Goal: Task Accomplishment & Management: Complete application form

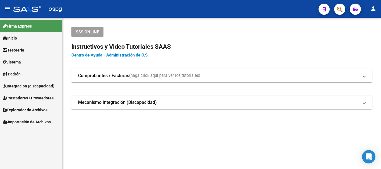
click at [15, 96] on span "Prestadores / Proveedores" at bounding box center [28, 98] width 51 height 6
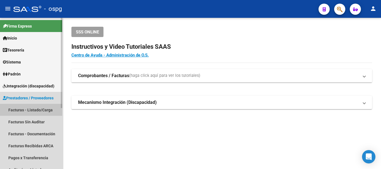
click at [20, 110] on link "Facturas - Listado/Carga" at bounding box center [31, 110] width 62 height 12
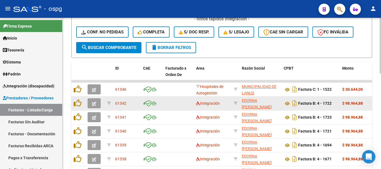
scroll to position [167, 0]
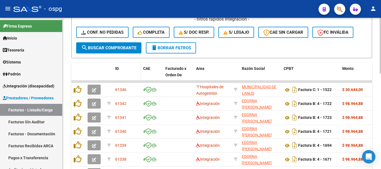
click at [117, 67] on span "ID" at bounding box center [117, 68] width 4 height 4
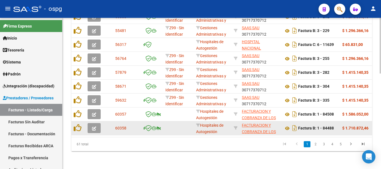
scroll to position [259, 0]
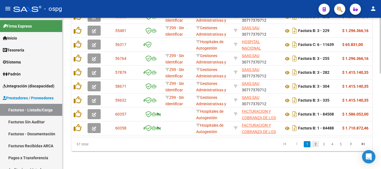
click at [315, 144] on link "2" at bounding box center [315, 144] width 7 height 6
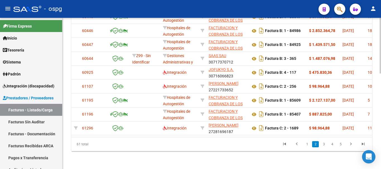
scroll to position [0, 0]
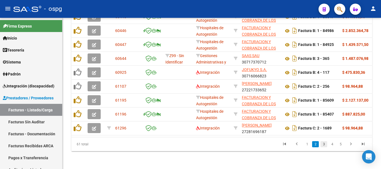
click at [323, 146] on link "3" at bounding box center [324, 144] width 7 height 6
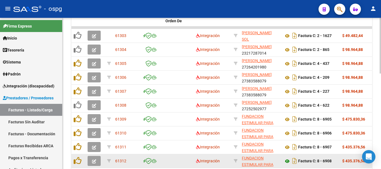
scroll to position [259, 0]
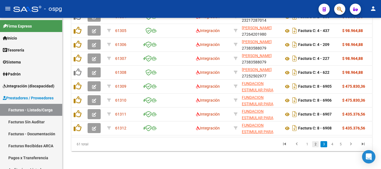
click at [315, 146] on link "2" at bounding box center [315, 144] width 7 height 6
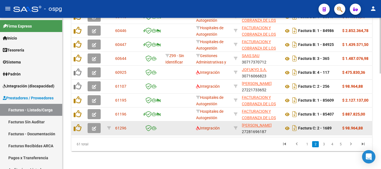
click at [94, 127] on icon "button" at bounding box center [94, 129] width 4 height 4
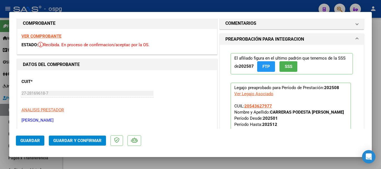
scroll to position [0, 0]
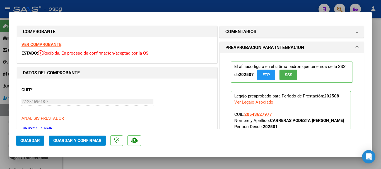
click at [46, 43] on strong "VER COMPROBANTE" at bounding box center [41, 44] width 40 height 5
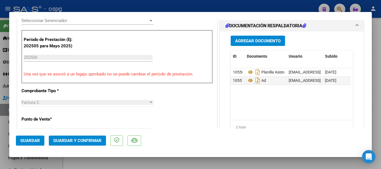
scroll to position [167, 0]
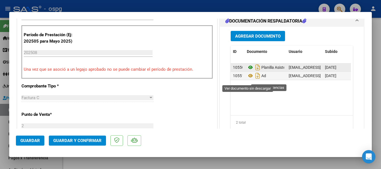
click at [249, 71] on icon at bounding box center [250, 67] width 7 height 7
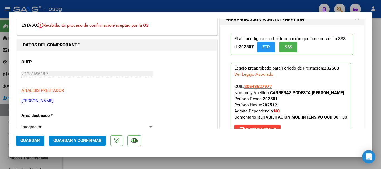
scroll to position [0, 0]
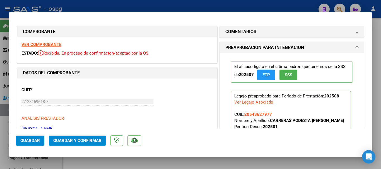
click at [97, 6] on div at bounding box center [190, 84] width 381 height 169
type input "$ 0,00"
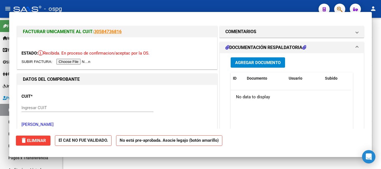
scroll to position [259, 0]
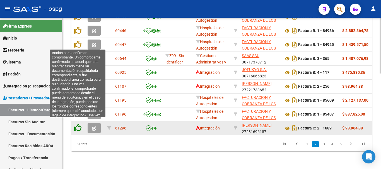
click at [78, 124] on icon at bounding box center [78, 128] width 8 height 8
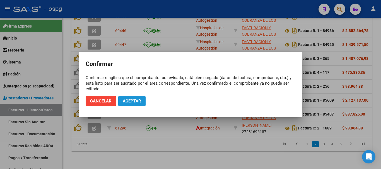
click at [132, 99] on span "Aceptar" at bounding box center [132, 101] width 18 height 5
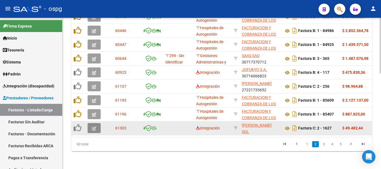
click at [96, 127] on icon "button" at bounding box center [94, 129] width 4 height 4
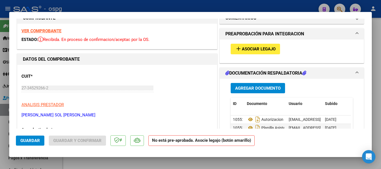
scroll to position [0, 0]
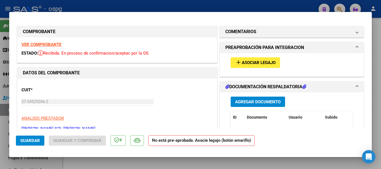
click at [165, 4] on div at bounding box center [190, 84] width 381 height 169
type input "$ 0,00"
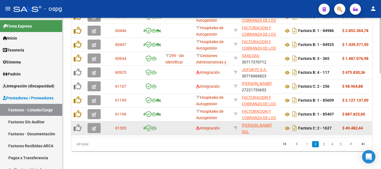
click at [95, 127] on icon "button" at bounding box center [94, 129] width 4 height 4
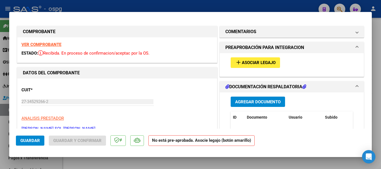
click at [57, 44] on strong "VER COMPROBANTE" at bounding box center [41, 44] width 40 height 5
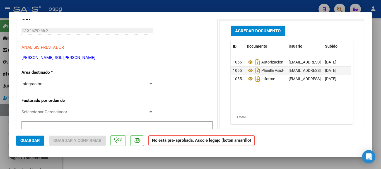
scroll to position [84, 0]
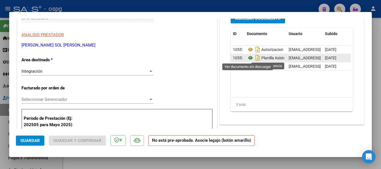
click at [248, 58] on icon at bounding box center [250, 58] width 7 height 7
click at [250, 57] on icon at bounding box center [250, 58] width 7 height 7
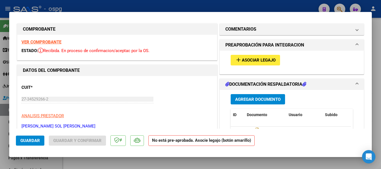
scroll to position [0, 0]
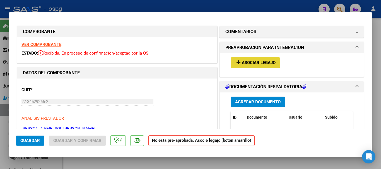
click at [247, 63] on span "Asociar Legajo" at bounding box center [259, 63] width 34 height 5
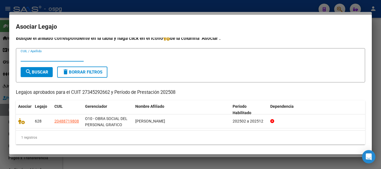
scroll to position [4, 0]
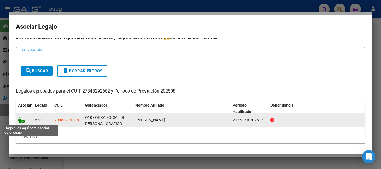
click at [20, 121] on icon at bounding box center [21, 120] width 7 height 6
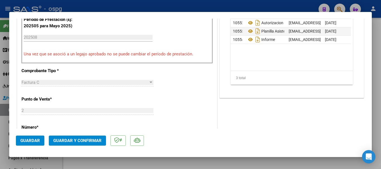
scroll to position [195, 0]
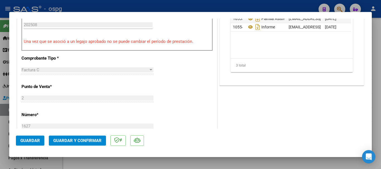
click at [24, 142] on span "Guardar" at bounding box center [30, 140] width 20 height 5
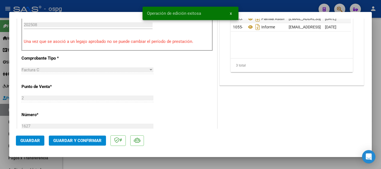
click at [76, 5] on div at bounding box center [190, 84] width 381 height 169
type input "$ 0,00"
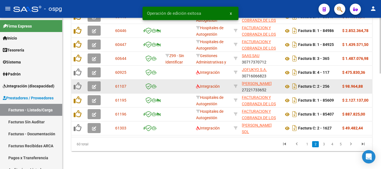
scroll to position [259, 0]
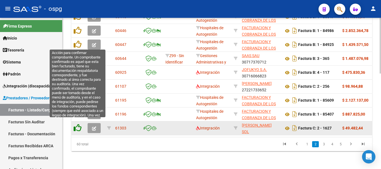
click at [76, 124] on icon at bounding box center [78, 128] width 8 height 8
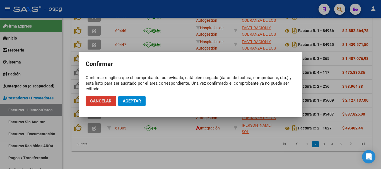
click at [138, 100] on span "Aceptar" at bounding box center [132, 101] width 18 height 5
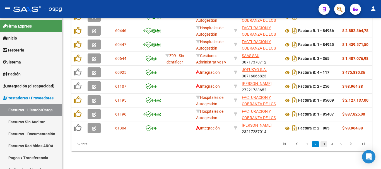
click at [323, 144] on link "3" at bounding box center [324, 144] width 7 height 6
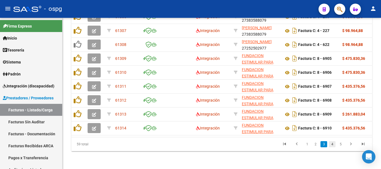
click at [334, 142] on link "4" at bounding box center [332, 144] width 7 height 6
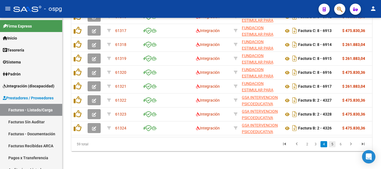
click at [333, 144] on link "5" at bounding box center [332, 144] width 7 height 6
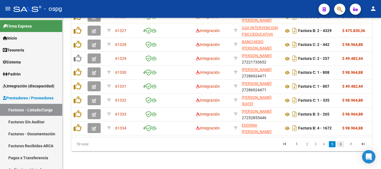
click at [340, 146] on link "6" at bounding box center [340, 144] width 7 height 6
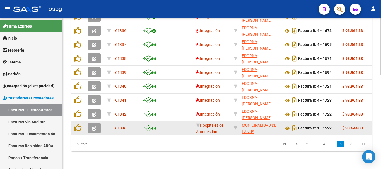
scroll to position [245, 0]
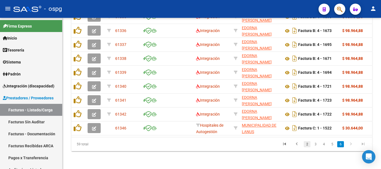
click at [308, 144] on link "2" at bounding box center [307, 144] width 7 height 6
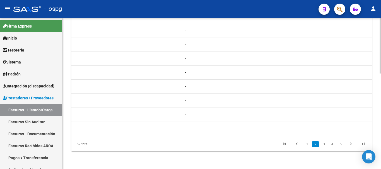
scroll to position [0, 0]
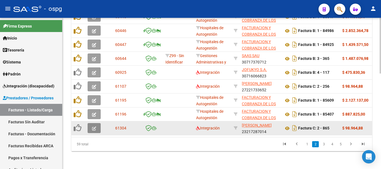
click at [93, 127] on icon "button" at bounding box center [94, 129] width 4 height 4
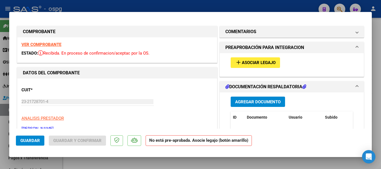
click at [46, 43] on strong "VER COMPROBANTE" at bounding box center [41, 44] width 40 height 5
click at [176, 4] on div at bounding box center [190, 84] width 381 height 169
type input "$ 0,00"
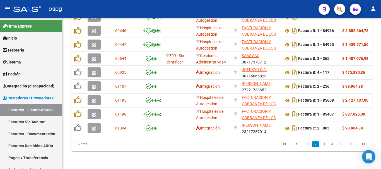
scroll to position [259, 0]
click at [323, 144] on link "3" at bounding box center [324, 144] width 7 height 6
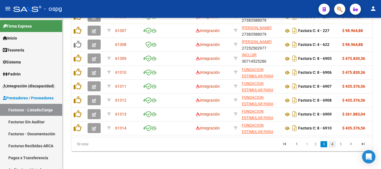
click at [332, 143] on link "4" at bounding box center [332, 144] width 7 height 6
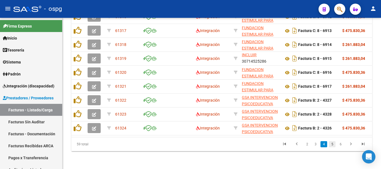
click at [331, 143] on link "5" at bounding box center [332, 144] width 7 height 6
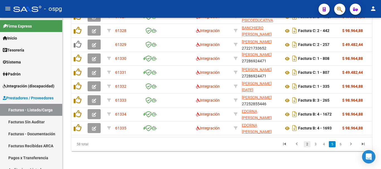
click at [306, 145] on link "2" at bounding box center [307, 144] width 7 height 6
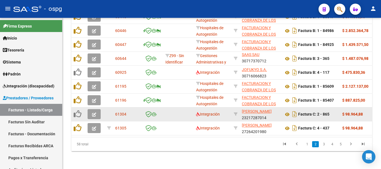
click at [98, 110] on button "button" at bounding box center [94, 114] width 13 height 10
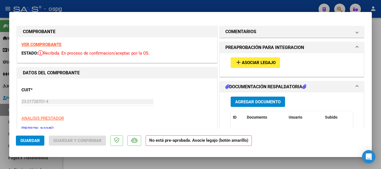
click at [45, 44] on strong "VER COMPROBANTE" at bounding box center [41, 44] width 40 height 5
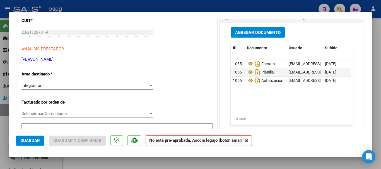
scroll to position [84, 0]
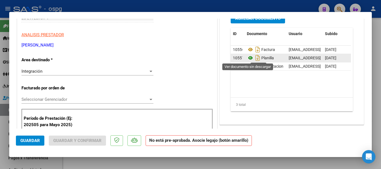
click at [247, 58] on icon at bounding box center [250, 58] width 7 height 7
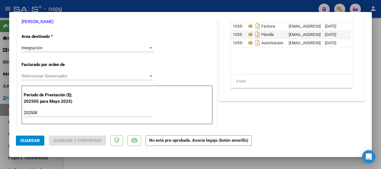
scroll to position [0, 0]
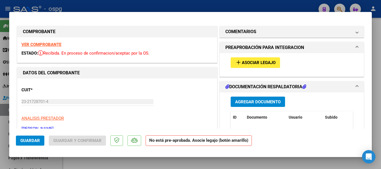
click at [252, 63] on span "Asociar Legajo" at bounding box center [259, 63] width 34 height 5
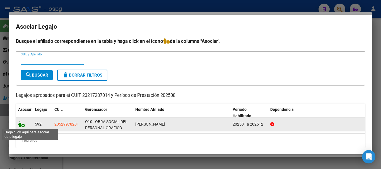
click at [20, 125] on icon at bounding box center [21, 124] width 7 height 6
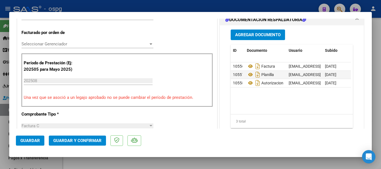
scroll to position [140, 0]
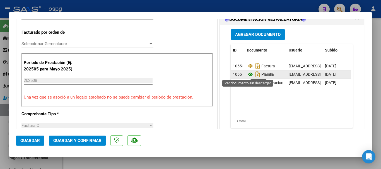
click at [248, 75] on icon at bounding box center [250, 74] width 7 height 7
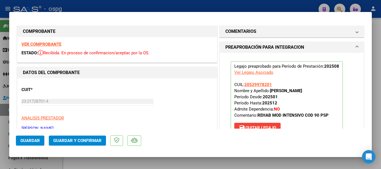
scroll to position [0, 0]
click at [34, 45] on strong "VER COMPROBANTE" at bounding box center [41, 44] width 40 height 5
click at [90, 6] on div at bounding box center [190, 84] width 381 height 169
type input "$ 0,00"
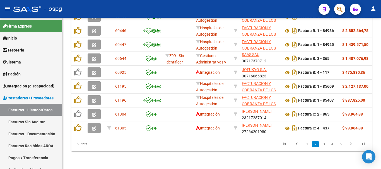
scroll to position [259, 0]
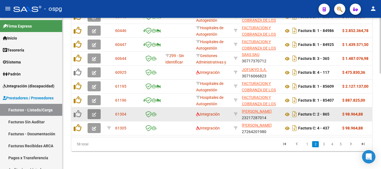
click at [96, 109] on button "button" at bounding box center [94, 114] width 13 height 10
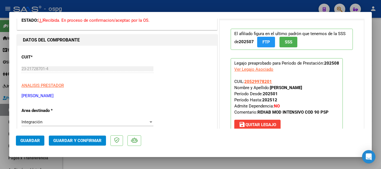
scroll to position [84, 0]
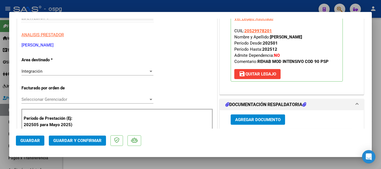
click at [32, 142] on span "Guardar" at bounding box center [30, 140] width 20 height 5
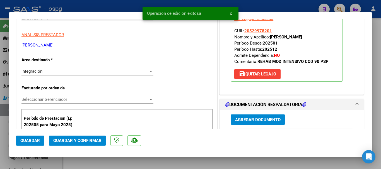
click at [81, 5] on div at bounding box center [190, 84] width 381 height 169
type input "$ 0,00"
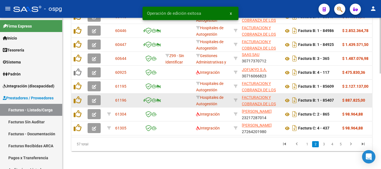
scroll to position [259, 0]
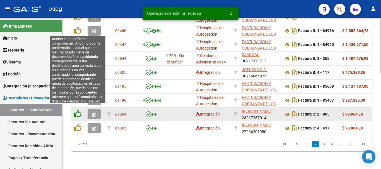
click at [79, 110] on icon at bounding box center [78, 114] width 8 height 8
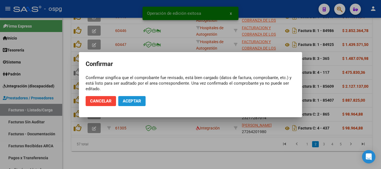
click at [133, 102] on span "Aceptar" at bounding box center [132, 101] width 18 height 5
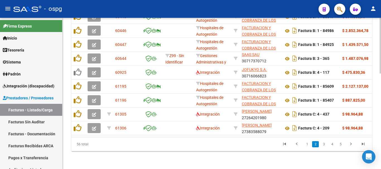
click at [308, 145] on link "1" at bounding box center [307, 144] width 7 height 6
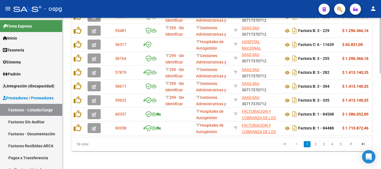
scroll to position [1, 0]
click at [315, 145] on link "2" at bounding box center [315, 144] width 7 height 6
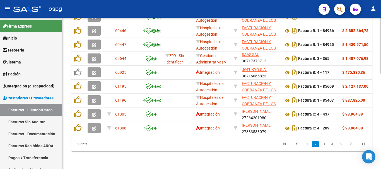
scroll to position [7, 0]
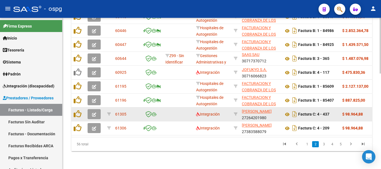
click at [94, 113] on icon "button" at bounding box center [94, 115] width 4 height 4
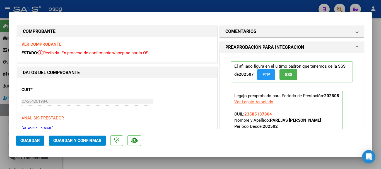
scroll to position [0, 0]
click at [45, 45] on strong "VER COMPROBANTE" at bounding box center [41, 44] width 40 height 5
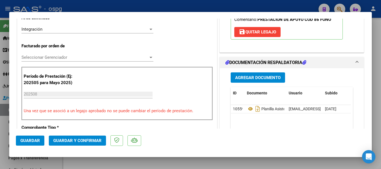
scroll to position [140, 0]
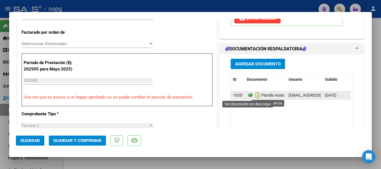
click at [249, 96] on icon at bounding box center [250, 95] width 7 height 7
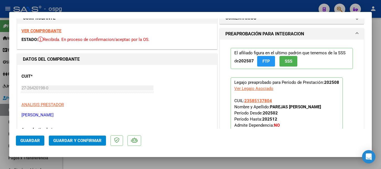
scroll to position [0, 0]
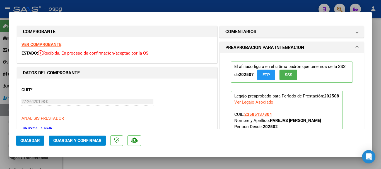
click at [49, 45] on strong "VER COMPROBANTE" at bounding box center [41, 44] width 40 height 5
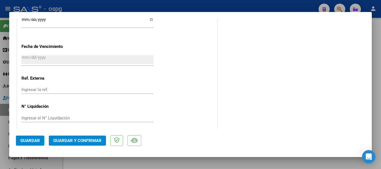
scroll to position [429, 0]
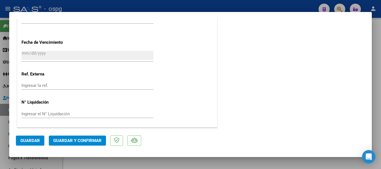
click at [117, 5] on div at bounding box center [190, 84] width 381 height 169
type input "$ 0,00"
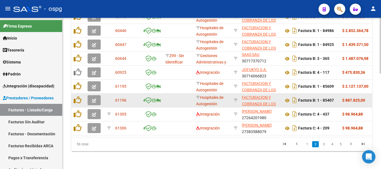
scroll to position [259, 0]
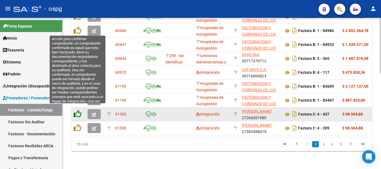
click at [78, 112] on icon at bounding box center [78, 114] width 8 height 8
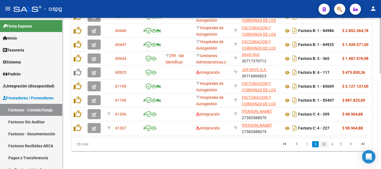
click at [324, 146] on link "3" at bounding box center [324, 144] width 7 height 6
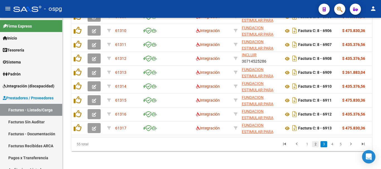
click at [316, 142] on link "2" at bounding box center [315, 144] width 7 height 6
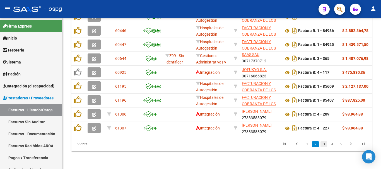
click at [323, 146] on link "3" at bounding box center [324, 144] width 7 height 6
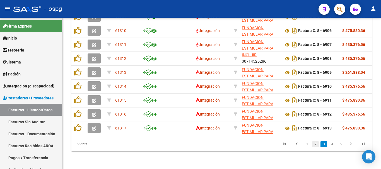
click at [317, 145] on link "2" at bounding box center [315, 144] width 7 height 6
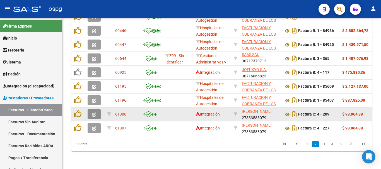
click at [93, 113] on icon "button" at bounding box center [94, 115] width 4 height 4
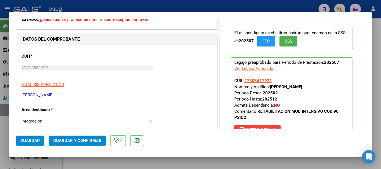
scroll to position [0, 0]
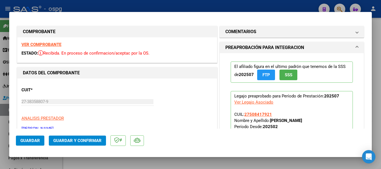
click at [42, 45] on strong "VER COMPROBANTE" at bounding box center [41, 44] width 40 height 5
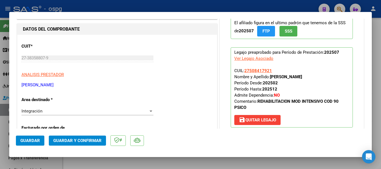
scroll to position [56, 0]
